Goal: Information Seeking & Learning: Understand process/instructions

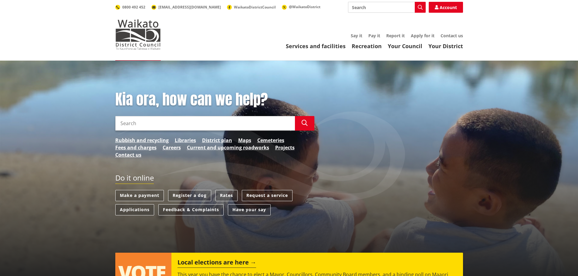
click at [393, 10] on input "Search" at bounding box center [387, 7] width 78 height 11
type input "LGOIMA"
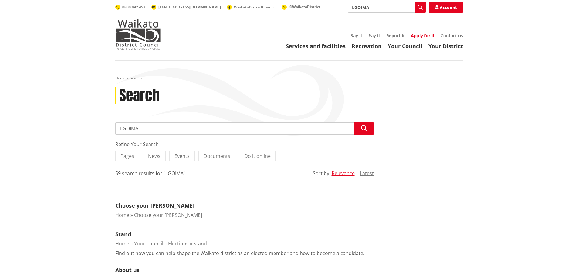
click at [425, 34] on link "Apply for it" at bounding box center [423, 36] width 24 height 6
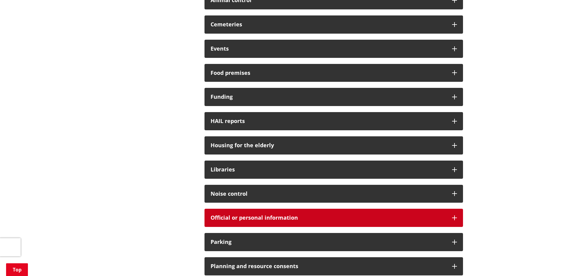
scroll to position [242, 0]
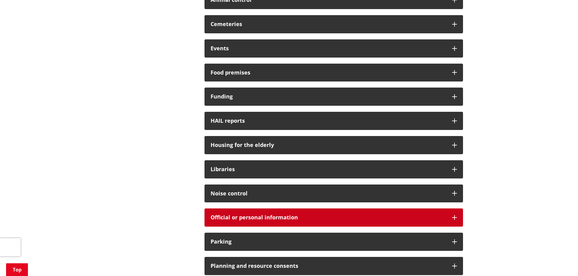
click at [454, 218] on icon at bounding box center [454, 217] width 5 height 5
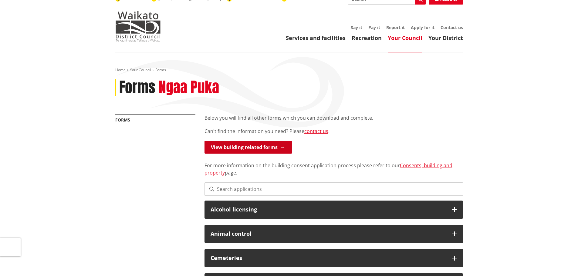
scroll to position [0, 0]
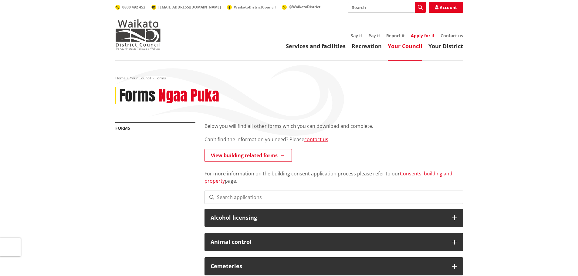
click at [424, 35] on link "Apply for it" at bounding box center [423, 36] width 24 height 6
click at [127, 35] on img at bounding box center [137, 34] width 45 height 30
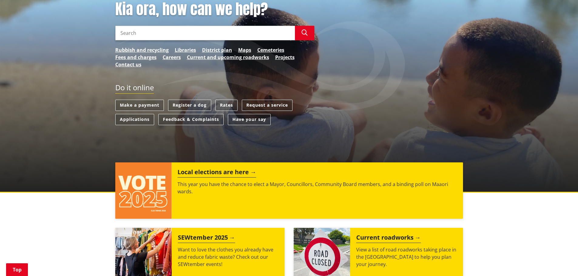
scroll to position [91, 0]
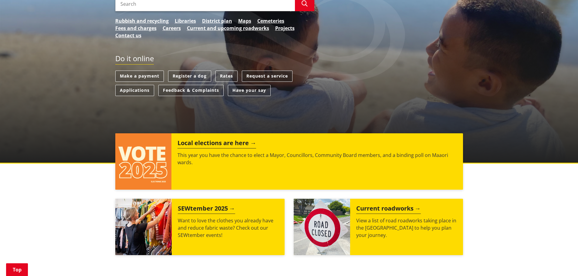
click at [278, 76] on link "Request a service" at bounding box center [267, 76] width 51 height 11
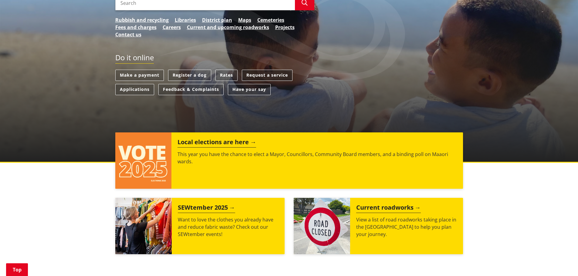
scroll to position [121, 0]
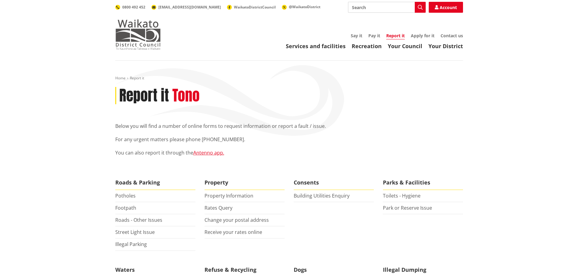
click at [142, 39] on img at bounding box center [137, 34] width 45 height 30
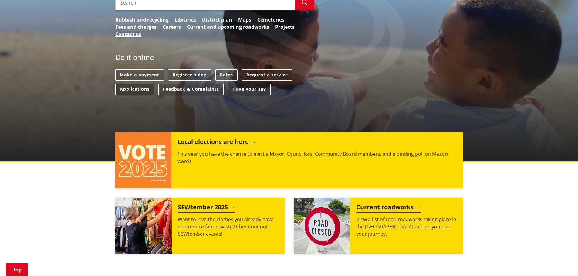
scroll to position [121, 0]
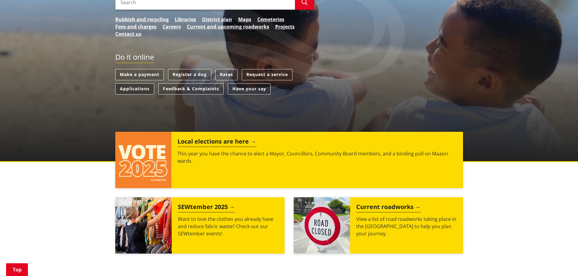
click at [135, 89] on link "Applications" at bounding box center [134, 88] width 39 height 11
click at [257, 74] on link "Request a service" at bounding box center [267, 74] width 51 height 11
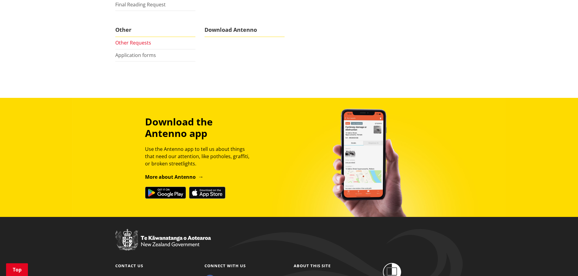
scroll to position [303, 0]
click at [124, 42] on link "Other Requests" at bounding box center [133, 42] width 36 height 7
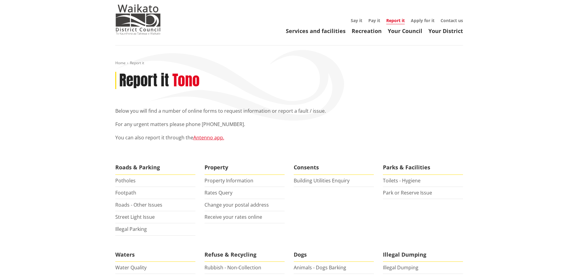
scroll to position [0, 0]
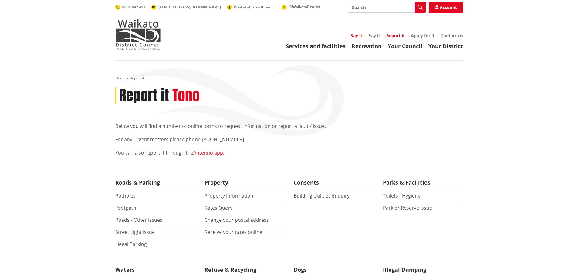
click at [353, 36] on link "Say it" at bounding box center [357, 36] width 12 height 6
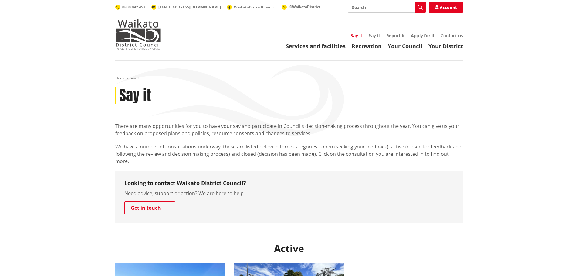
click at [370, 39] on div "Services and facilities Recreation Your Council Your District Say it Pay it Rep…" at bounding box center [318, 41] width 290 height 16
click at [137, 40] on img at bounding box center [137, 34] width 45 height 30
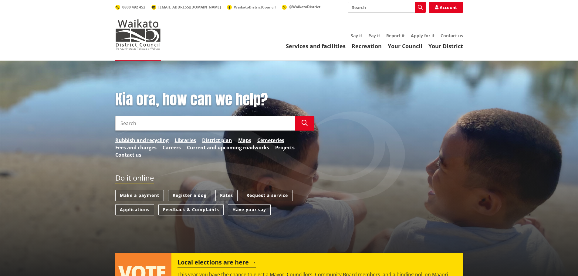
click at [365, 7] on input "Search" at bounding box center [387, 7] width 78 height 11
type input "lodge a lgoima"
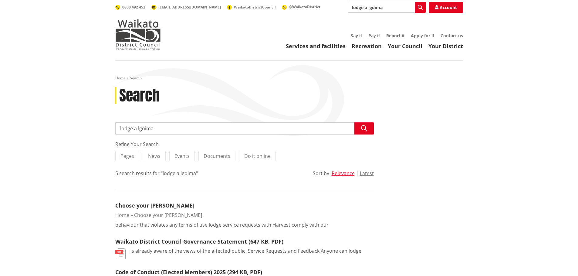
drag, startPoint x: 394, startPoint y: 7, endPoint x: 344, endPoint y: 7, distance: 50.6
click at [344, 7] on div "Search lodge a lgoima Search Account 0800 492 452 [EMAIL_ADDRESS][DOMAIN_NAME] …" at bounding box center [288, 7] width 347 height 11
type input "local government official information act"
click at [261, 159] on span "Do it online" at bounding box center [257, 156] width 26 height 7
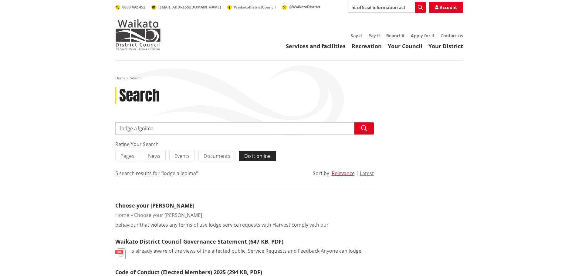
click at [0, 0] on input "Do it online" at bounding box center [0, 0] width 0 height 0
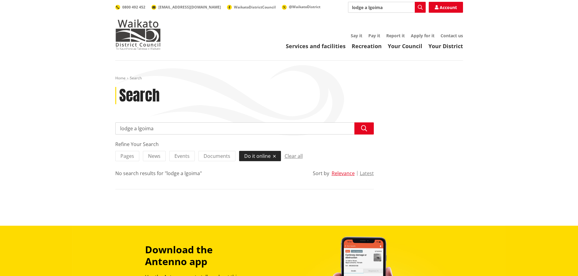
click at [245, 156] on span "Do it online" at bounding box center [257, 156] width 26 height 7
click at [0, 0] on input "Do it online" at bounding box center [0, 0] width 0 height 0
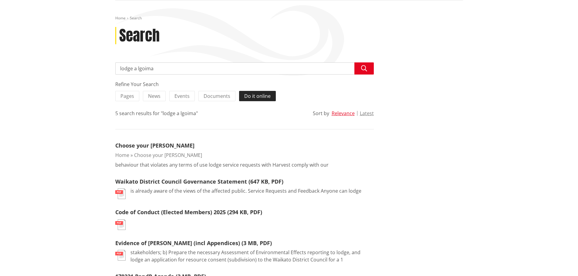
scroll to position [60, 0]
click at [253, 94] on span "Do it online" at bounding box center [257, 95] width 26 height 7
click at [0, 0] on input "Do it online" at bounding box center [0, 0] width 0 height 0
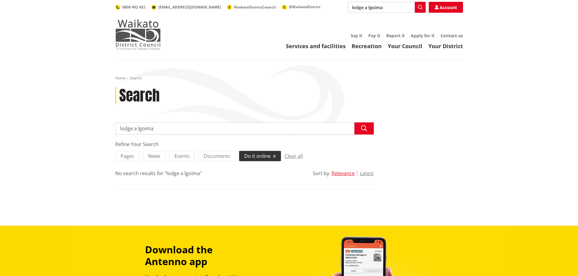
click at [140, 39] on img at bounding box center [137, 34] width 45 height 30
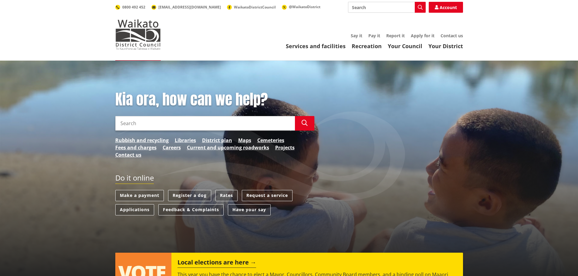
click at [184, 125] on input "Search" at bounding box center [205, 123] width 180 height 15
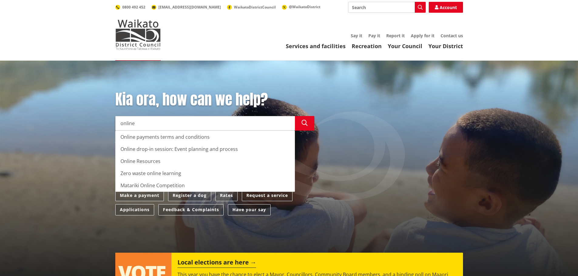
type input "online"
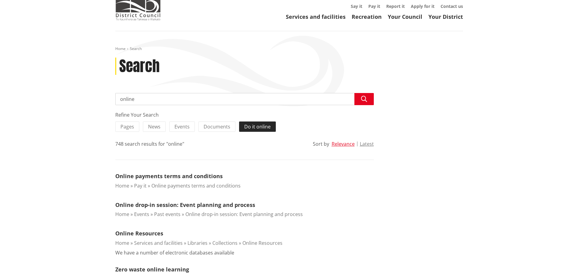
click at [247, 127] on span "Do it online" at bounding box center [257, 126] width 26 height 7
click at [0, 0] on input "Do it online" at bounding box center [0, 0] width 0 height 0
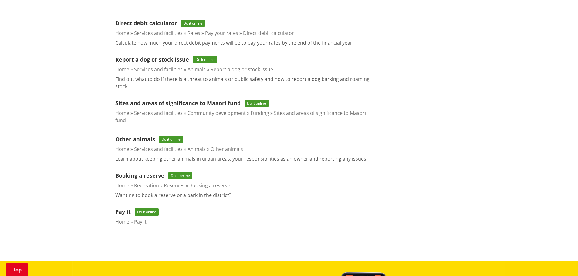
scroll to position [182, 0]
